Goal: Find specific page/section

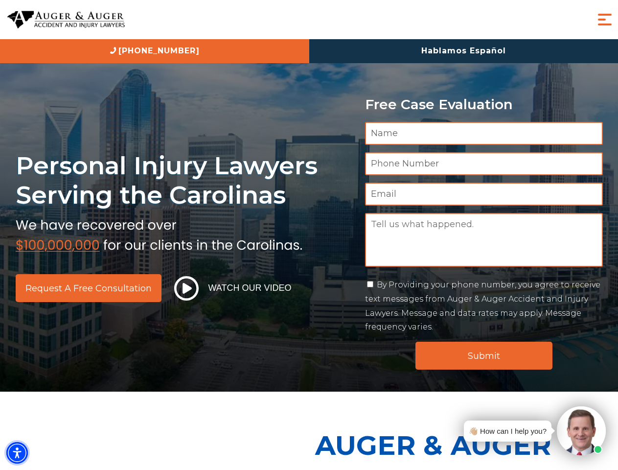
click at [17, 453] on img "Accessibility Menu" at bounding box center [17, 453] width 22 height 22
